Goal: Information Seeking & Learning: Learn about a topic

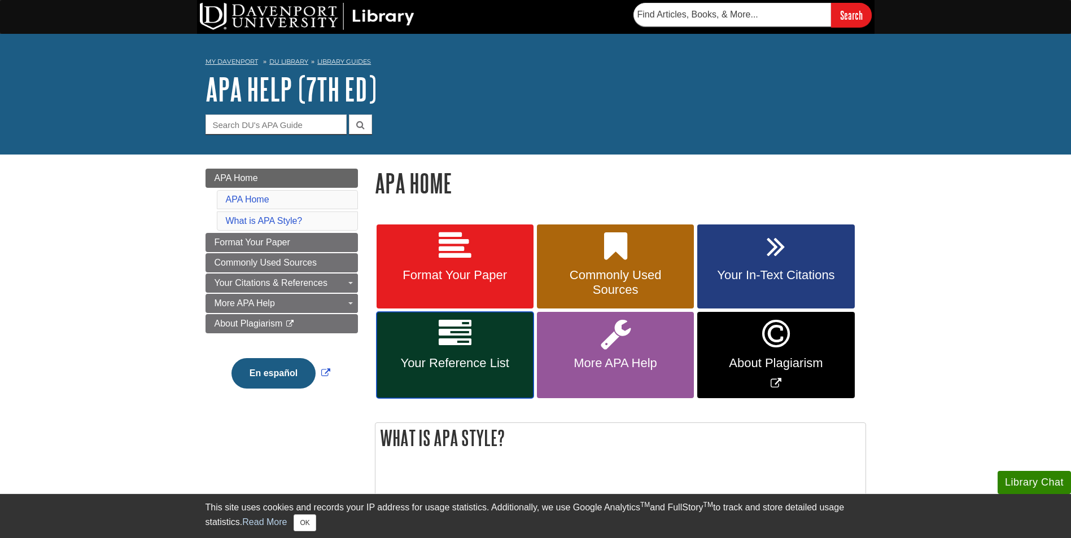
click at [486, 359] on span "Your Reference List" at bounding box center [455, 363] width 140 height 15
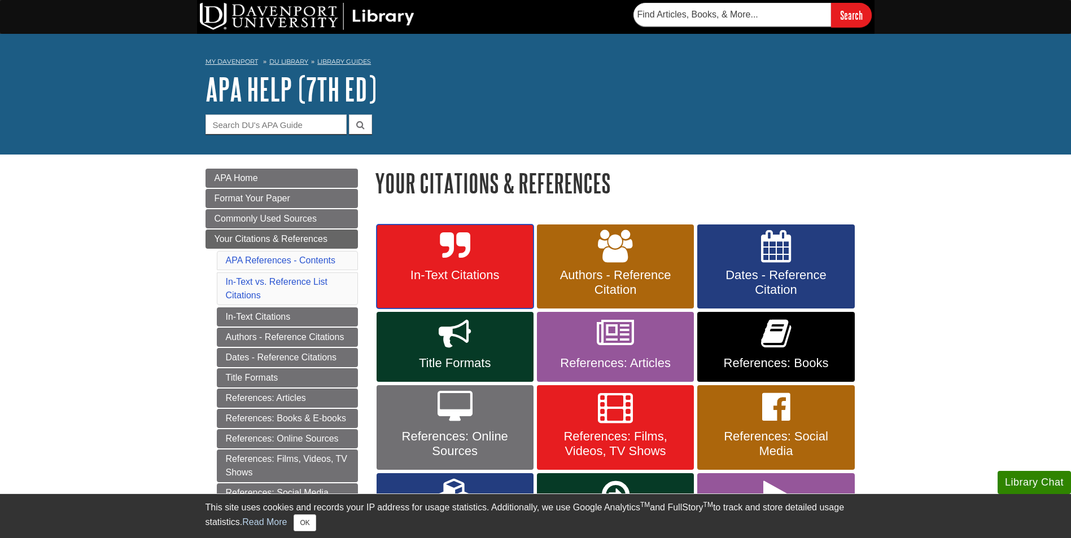
click at [471, 273] on span "In-Text Citations" at bounding box center [455, 275] width 140 height 15
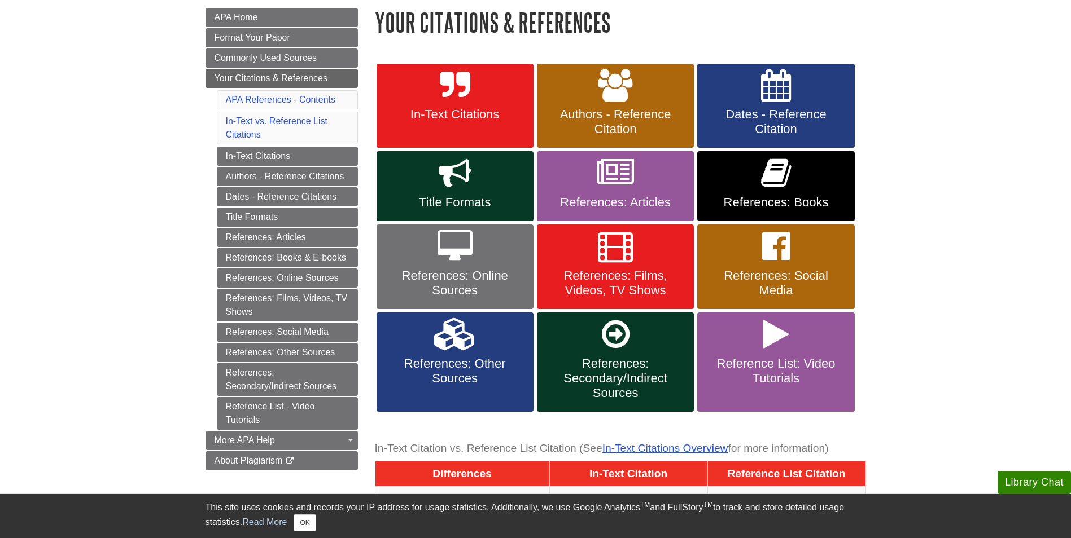
scroll to position [169, 0]
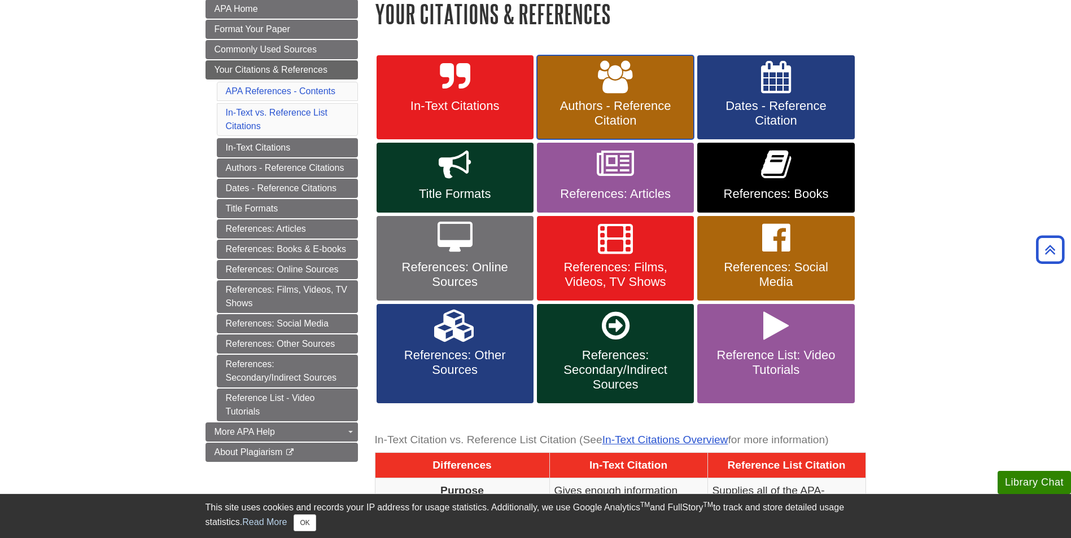
click at [642, 115] on span "Authors - Reference Citation" at bounding box center [615, 113] width 140 height 29
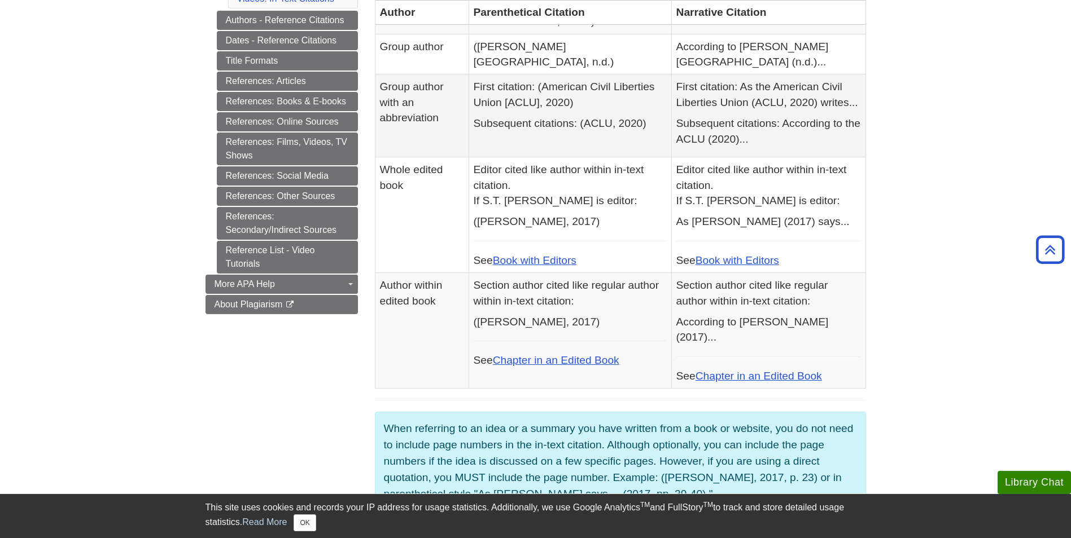
scroll to position [56, 0]
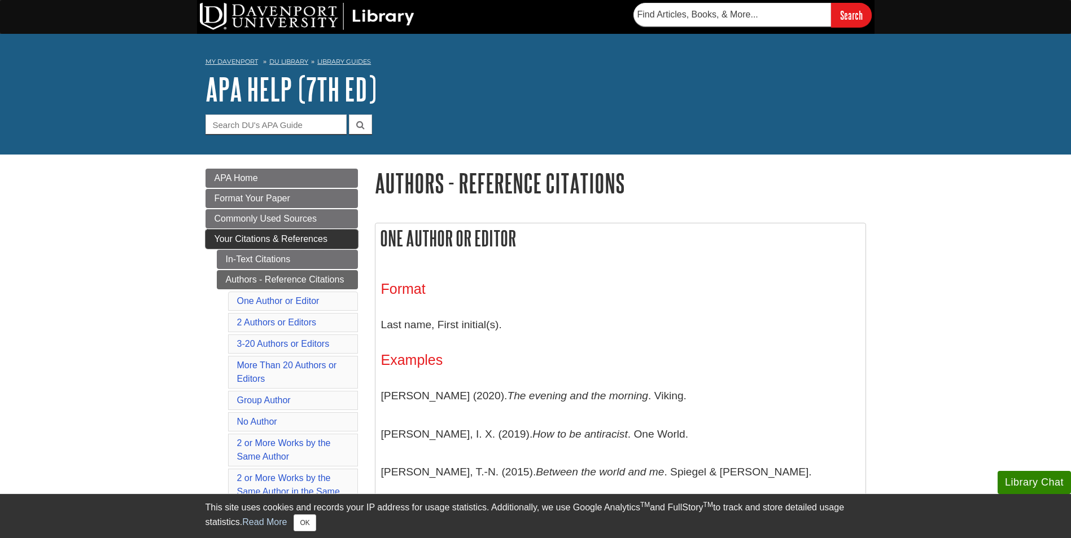
click at [261, 237] on span "Your Citations & References" at bounding box center [270, 239] width 113 height 10
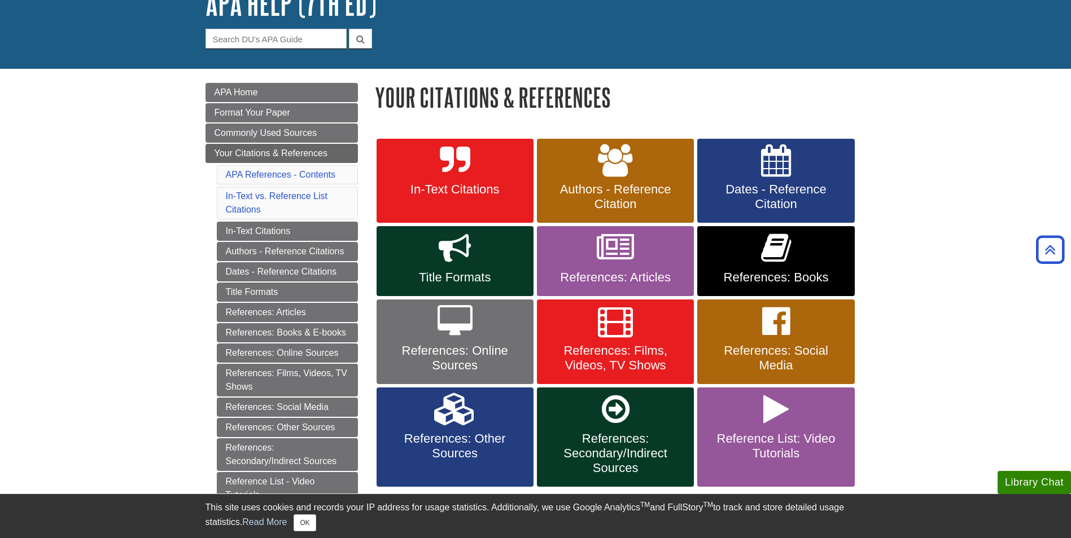
scroll to position [56, 0]
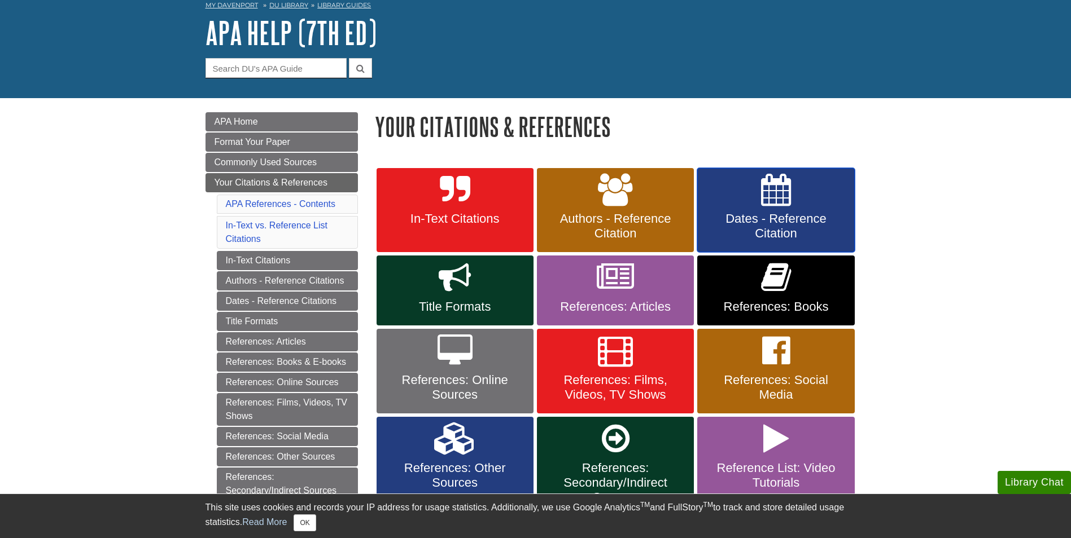
click at [768, 218] on span "Dates - Reference Citation" at bounding box center [776, 226] width 140 height 29
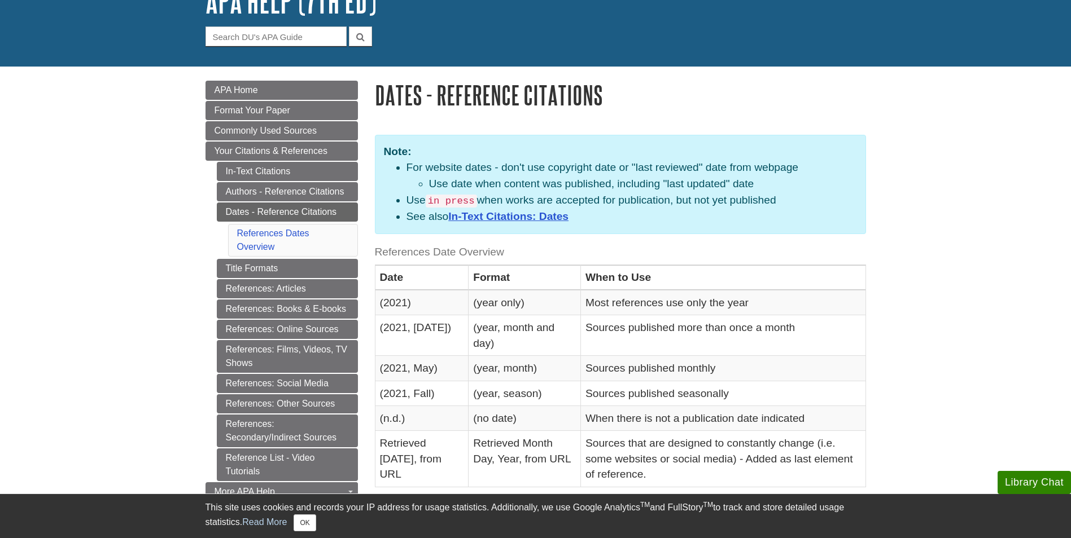
scroll to position [113, 0]
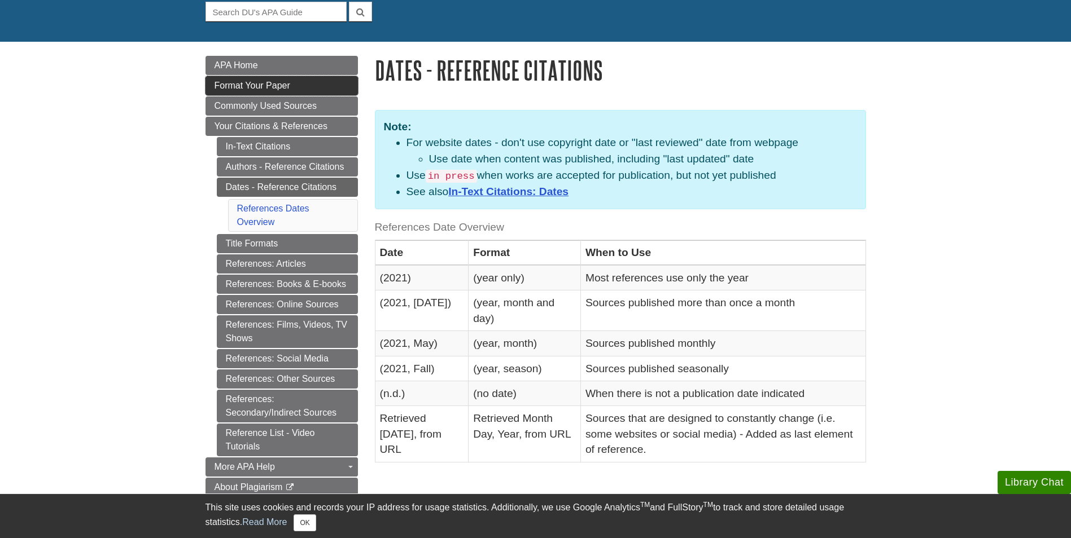
click at [262, 81] on span "Format Your Paper" at bounding box center [252, 86] width 76 height 10
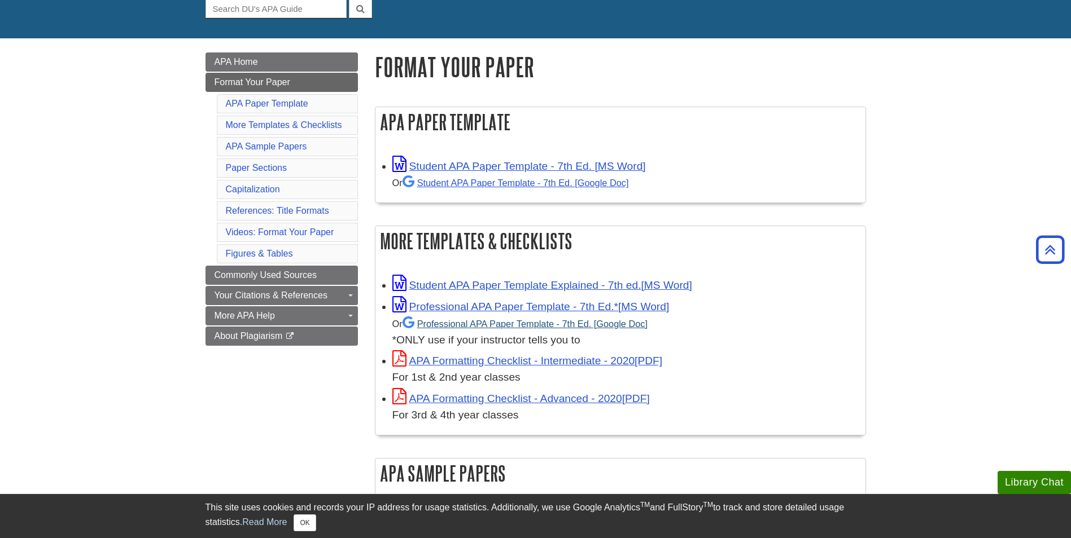
scroll to position [113, 0]
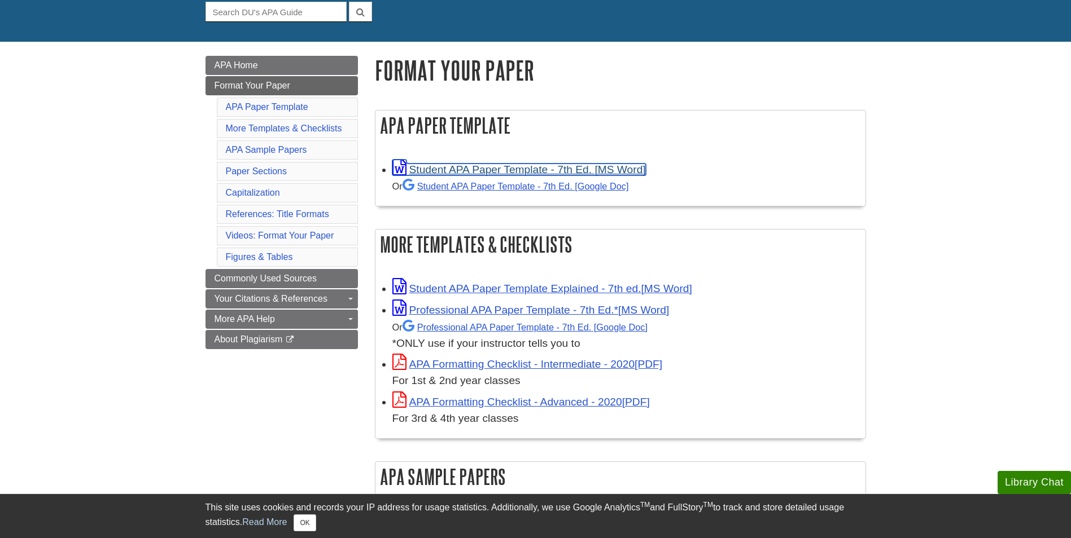
click at [572, 169] on link "Student APA Paper Template - 7th Ed. [MS Word]" at bounding box center [518, 170] width 253 height 12
